Goal: Task Accomplishment & Management: Manage account settings

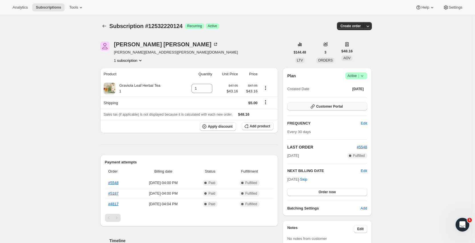
click at [333, 107] on span "Customer Portal" at bounding box center [329, 106] width 27 height 5
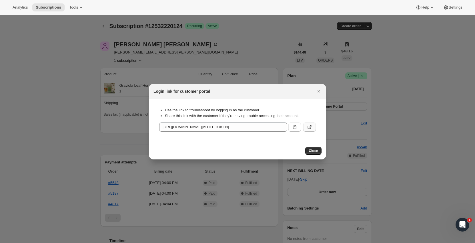
click at [312, 128] on icon ":rbt:" at bounding box center [310, 127] width 6 height 6
click at [312, 150] on span "Close" at bounding box center [313, 150] width 9 height 5
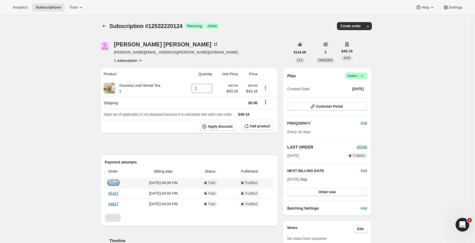
click at [114, 182] on link "#5548" at bounding box center [113, 182] width 10 height 4
click at [307, 178] on span "Skip" at bounding box center [303, 179] width 7 height 6
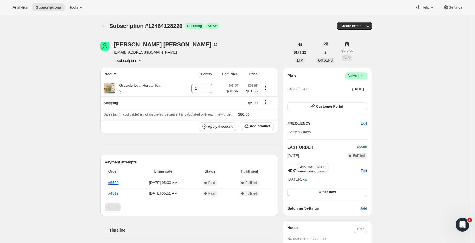
click at [307, 179] on span "Skip" at bounding box center [303, 179] width 7 height 6
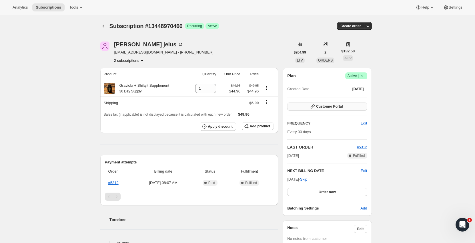
click at [339, 110] on button "Customer Portal" at bounding box center [327, 106] width 80 height 8
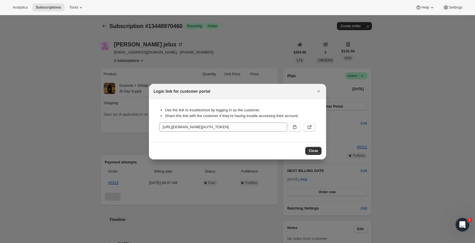
click at [313, 125] on button ":rc0:" at bounding box center [309, 126] width 13 height 9
click at [322, 90] on button "Close" at bounding box center [319, 91] width 8 height 8
